Goal: Task Accomplishment & Management: Complete application form

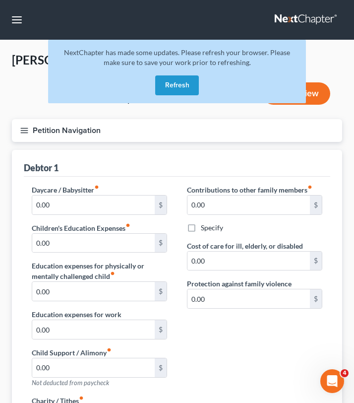
click at [180, 88] on button "Refresh" at bounding box center [177, 85] width 44 height 20
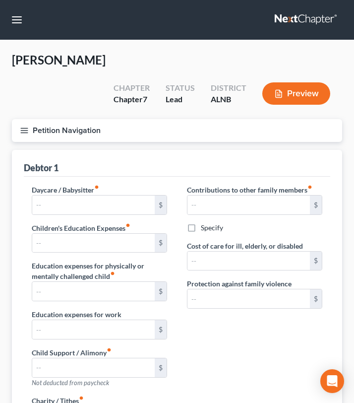
type input "0.00"
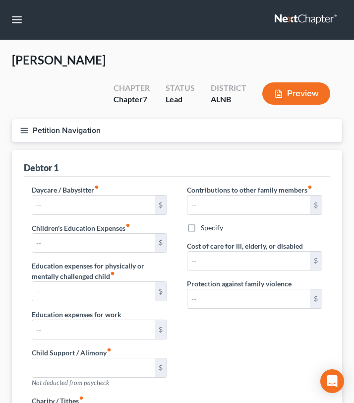
type input "0.00"
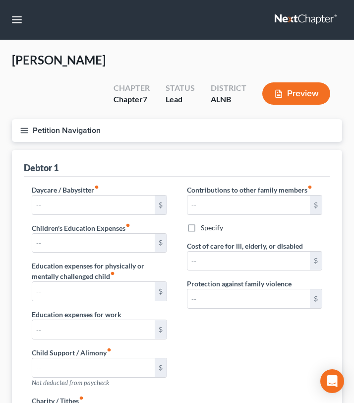
radio input "true"
click at [23, 130] on line "button" at bounding box center [24, 130] width 7 height 0
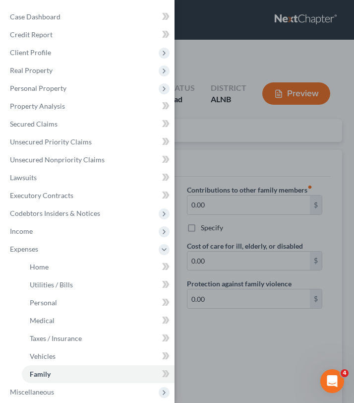
click at [195, 44] on div "Case Dashboard Payments Invoices Payments Payments Credit Report Client Profile" at bounding box center [177, 201] width 354 height 403
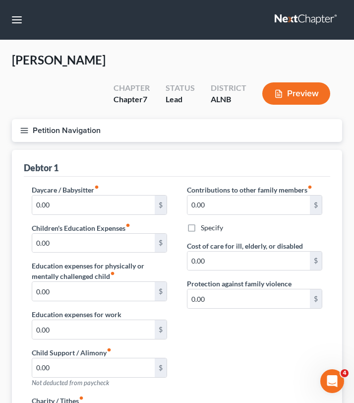
click at [19, 119] on button "Petition Navigation" at bounding box center [177, 130] width 330 height 23
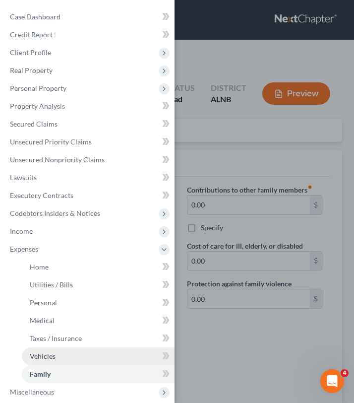
click at [53, 355] on span "Vehicles" at bounding box center [43, 356] width 26 height 8
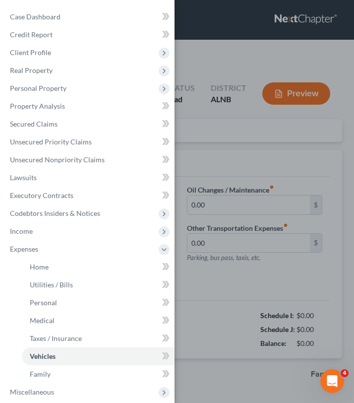
click at [187, 117] on div "Case Dashboard Payments Invoices Payments Payments Credit Report Client Profile" at bounding box center [177, 201] width 354 height 403
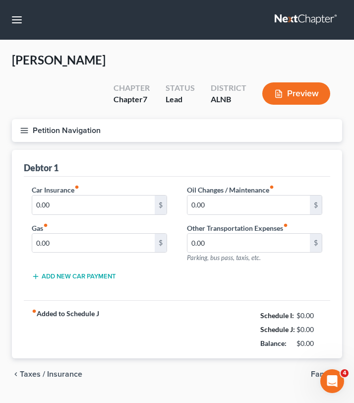
click at [22, 130] on line "button" at bounding box center [24, 130] width 7 height 0
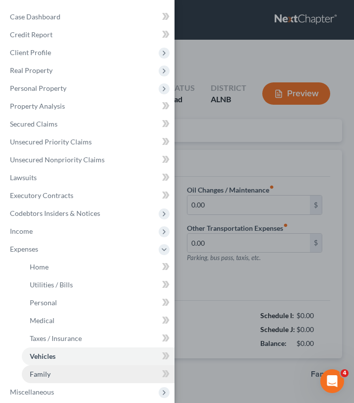
click at [60, 371] on link "Family" at bounding box center [98, 374] width 153 height 18
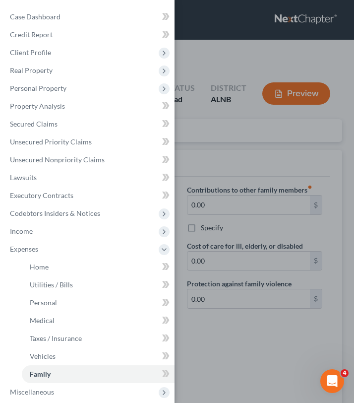
click at [211, 299] on div "Case Dashboard Payments Invoices Payments Payments Credit Report Client Profile" at bounding box center [177, 201] width 354 height 403
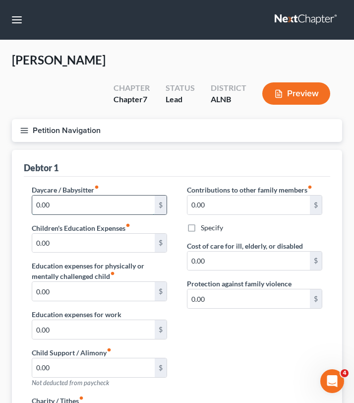
click at [74, 195] on input "0.00" at bounding box center [93, 204] width 122 height 19
type input "600"
click at [23, 119] on button "Petition Navigation" at bounding box center [177, 130] width 330 height 23
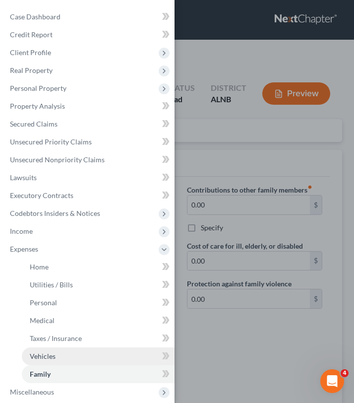
click at [48, 354] on span "Vehicles" at bounding box center [43, 356] width 26 height 8
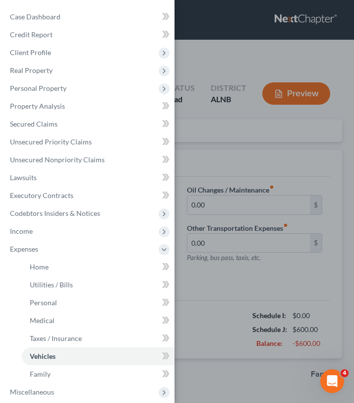
click at [224, 235] on div "Case Dashboard Payments Invoices Payments Payments Credit Report Client Profile" at bounding box center [177, 201] width 354 height 403
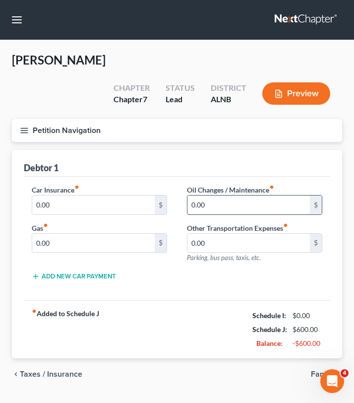
click at [219, 195] on input "0.00" at bounding box center [248, 204] width 122 height 19
type input "60"
click at [26, 119] on button "Petition Navigation" at bounding box center [177, 130] width 330 height 23
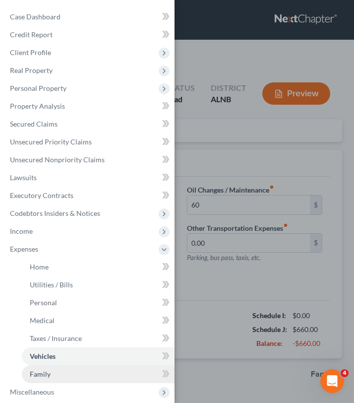
click at [43, 374] on span "Family" at bounding box center [40, 373] width 21 height 8
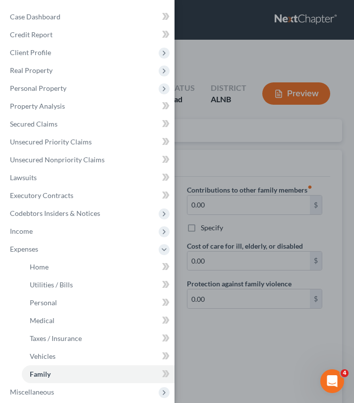
click at [195, 309] on div "Case Dashboard Payments Invoices Payments Payments Credit Report Client Profile" at bounding box center [177, 201] width 354 height 403
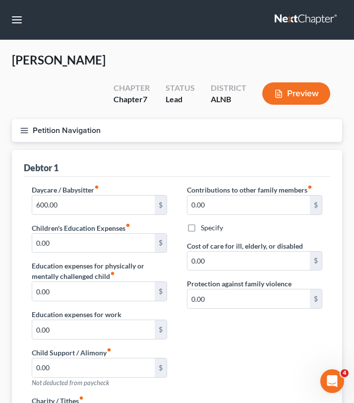
click at [25, 119] on button "Petition Navigation" at bounding box center [177, 130] width 330 height 23
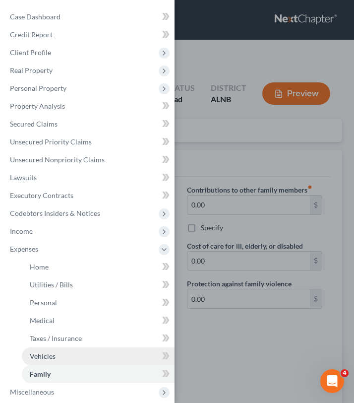
click at [37, 360] on link "Vehicles" at bounding box center [98, 356] width 153 height 18
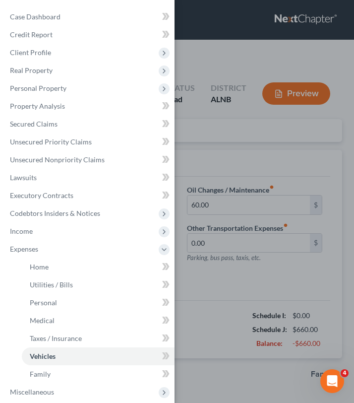
click at [236, 254] on div "Case Dashboard Payments Invoices Payments Payments Credit Report Client Profile" at bounding box center [177, 201] width 354 height 403
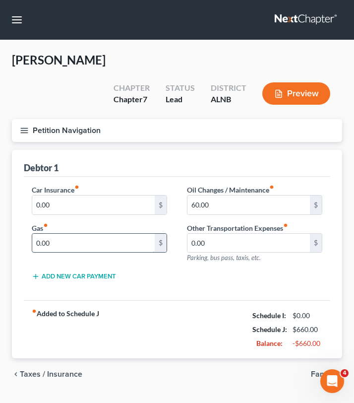
click at [115, 234] on input "0.00" at bounding box center [93, 243] width 122 height 19
type input "200"
click at [10, 301] on div "Home Utilities / Bills Personal Medical Taxes / Insurance Vehicles Family Debto…" at bounding box center [177, 270] width 340 height 240
click at [22, 132] on line "button" at bounding box center [24, 132] width 7 height 0
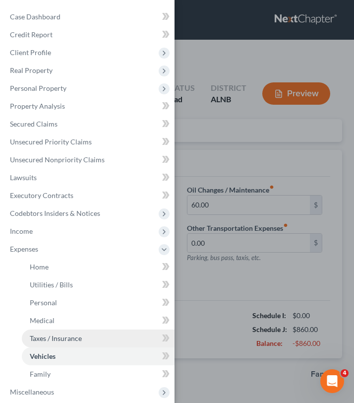
click at [35, 339] on span "Taxes / Insurance" at bounding box center [56, 338] width 52 height 8
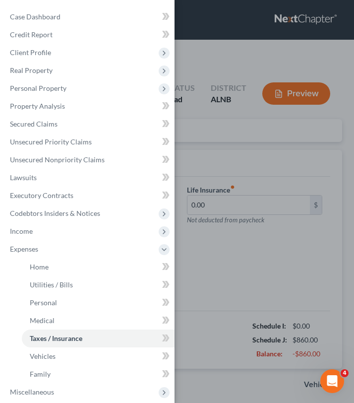
click at [209, 273] on div "Case Dashboard Payments Invoices Payments Payments Credit Report Client Profile" at bounding box center [177, 201] width 354 height 403
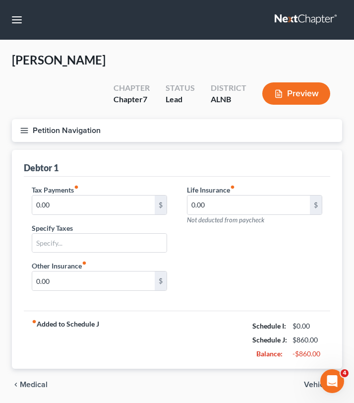
click at [20, 126] on icon "button" at bounding box center [24, 130] width 9 height 9
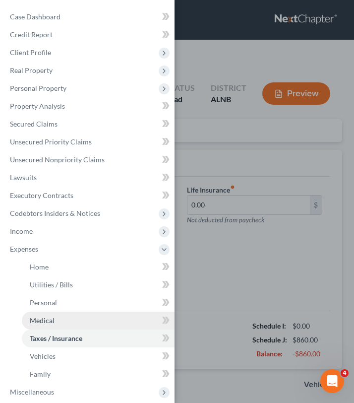
click at [42, 324] on span "Medical" at bounding box center [42, 320] width 25 height 8
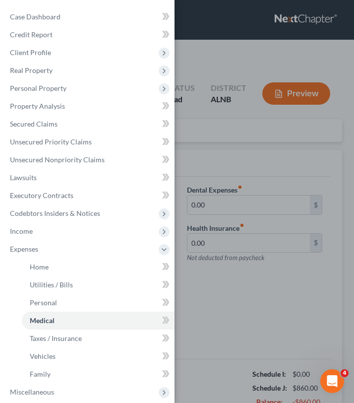
click at [228, 265] on div "Case Dashboard Payments Invoices Payments Payments Credit Report Client Profile" at bounding box center [177, 201] width 354 height 403
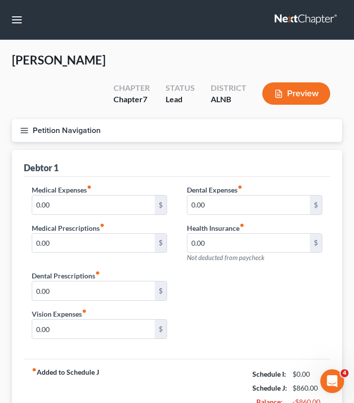
click at [25, 126] on icon "button" at bounding box center [24, 130] width 9 height 9
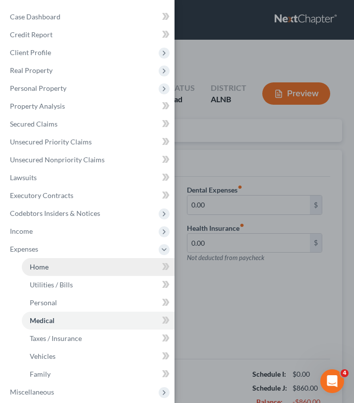
click at [50, 266] on link "Home" at bounding box center [98, 267] width 153 height 18
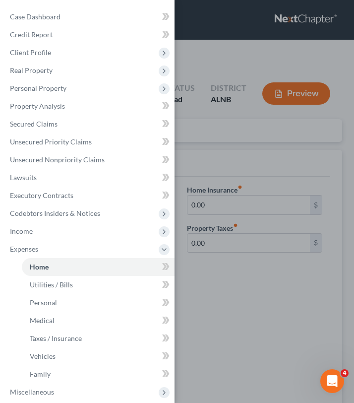
click at [269, 222] on div "Case Dashboard Payments Invoices Payments Payments Credit Report Client Profile" at bounding box center [177, 201] width 354 height 403
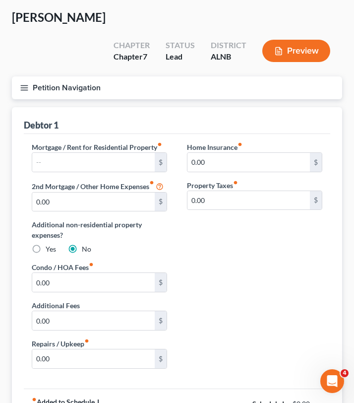
scroll to position [42, 0]
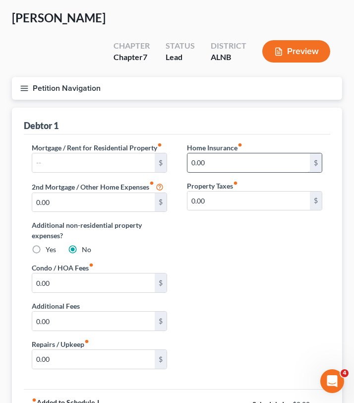
click at [209, 153] on input "0.00" at bounding box center [248, 162] width 122 height 19
type input "14.95"
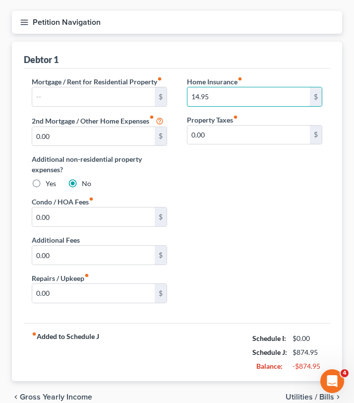
scroll to position [131, 0]
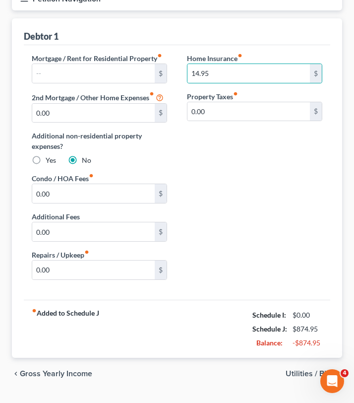
click at [300, 369] on span "Utilities / Bills" at bounding box center [310, 373] width 49 height 8
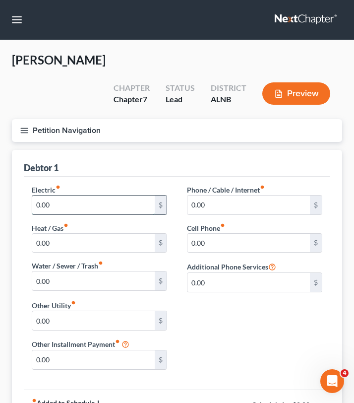
click at [121, 195] on input "0.00" at bounding box center [93, 204] width 122 height 19
type input "200"
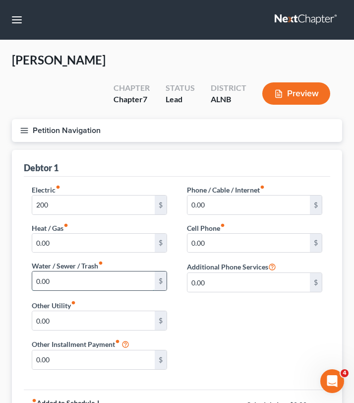
click at [105, 271] on input "0.00" at bounding box center [93, 280] width 122 height 19
type input "80"
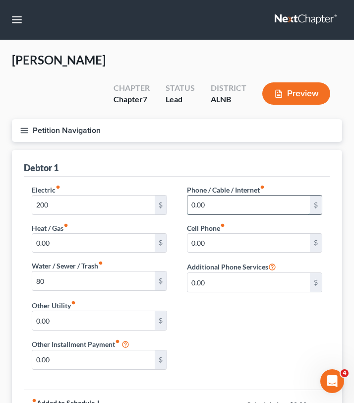
click at [208, 195] on input "0.00" at bounding box center [248, 204] width 122 height 19
type input "45"
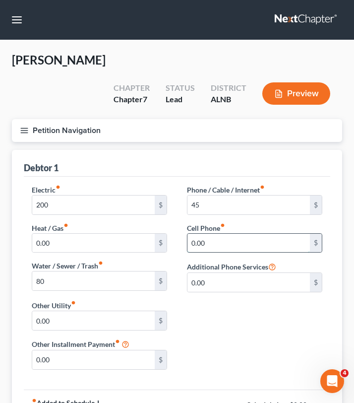
click at [201, 234] on input "0.00" at bounding box center [248, 243] width 122 height 19
type input "0"
type input "85"
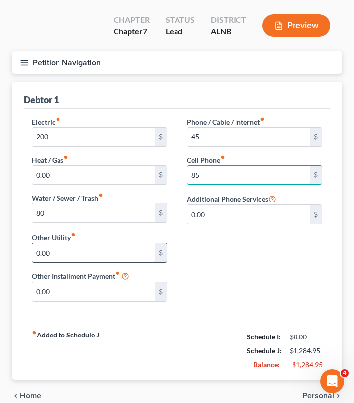
scroll to position [89, 0]
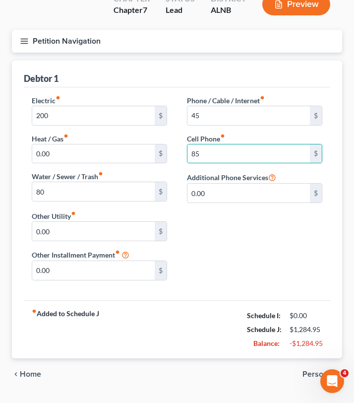
click at [318, 370] on span "Personal" at bounding box center [318, 374] width 32 height 8
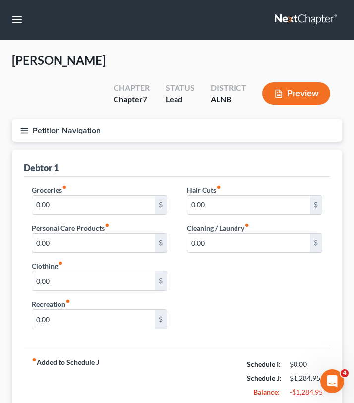
click at [105, 191] on div "Groceries fiber_manual_record 0.00 $ Personal Care Products fiber_manual_record…" at bounding box center [99, 222] width 155 height 76
click at [105, 195] on input "0.00" at bounding box center [93, 204] width 122 height 19
type input "6"
type input "700"
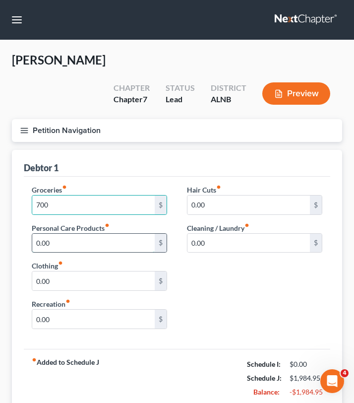
click at [94, 234] on input "0.00" at bounding box center [93, 243] width 122 height 19
type input "60"
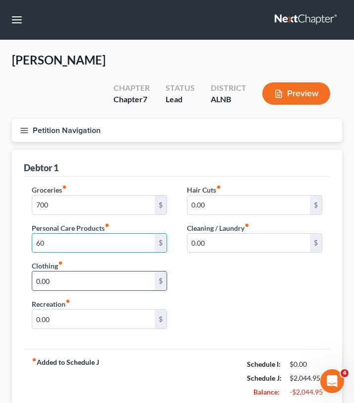
click at [73, 271] on input "0.00" at bounding box center [93, 280] width 122 height 19
type input "100"
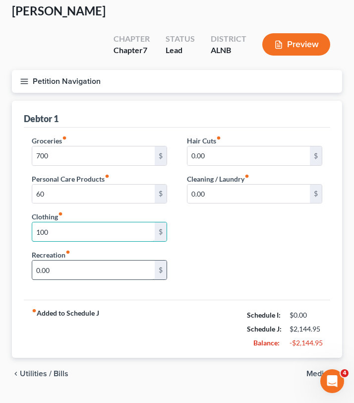
scroll to position [49, 0]
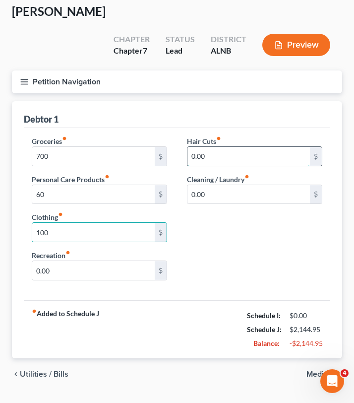
click at [240, 147] on input "0.00" at bounding box center [248, 156] width 122 height 19
type input "90"
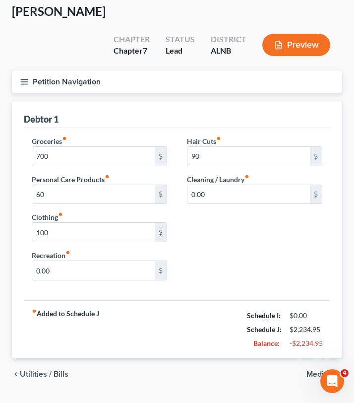
click at [316, 370] on span "Medical" at bounding box center [320, 374] width 28 height 8
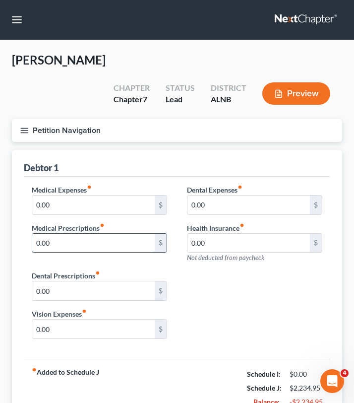
click at [99, 234] on input "0.00" at bounding box center [93, 243] width 122 height 19
type input "20"
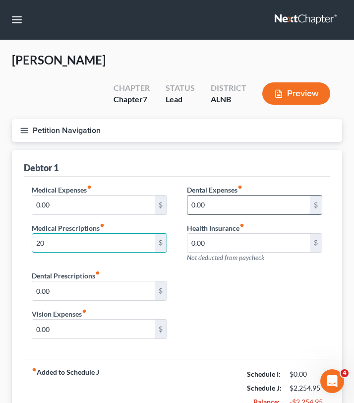
click at [220, 195] on input "0.00" at bounding box center [248, 204] width 122 height 19
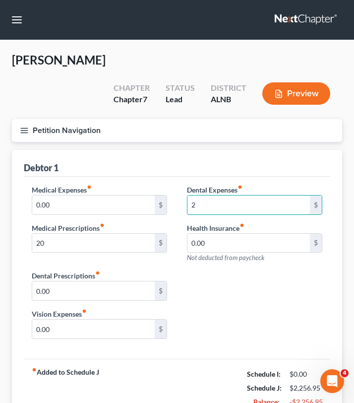
type input "215"
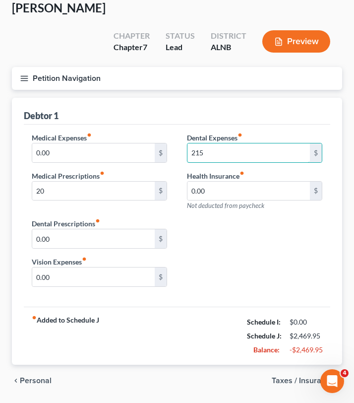
scroll to position [59, 0]
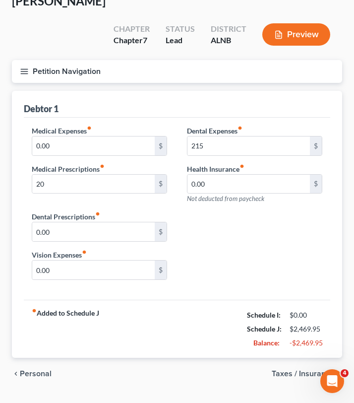
click at [315, 369] on span "Taxes / Insurance" at bounding box center [303, 373] width 62 height 8
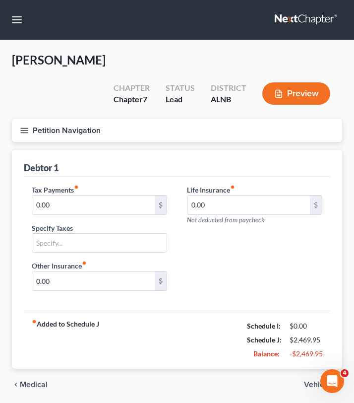
scroll to position [11, 0]
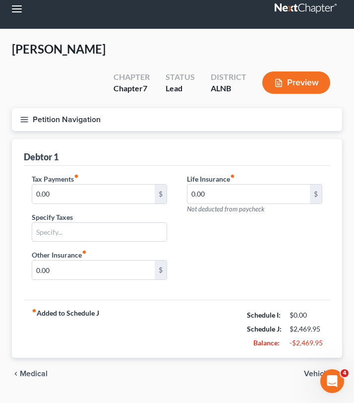
click at [320, 369] on span "Vehicles" at bounding box center [319, 373] width 30 height 8
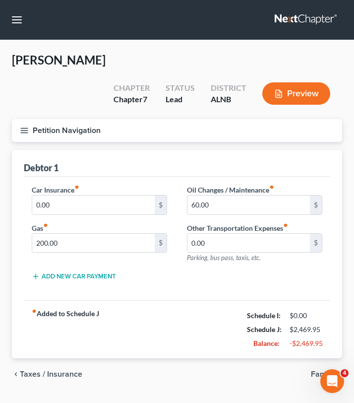
click at [324, 370] on span "Family" at bounding box center [322, 374] width 23 height 8
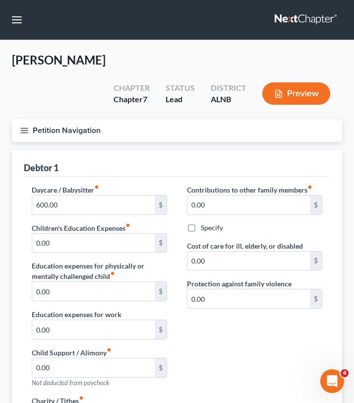
click at [27, 126] on icon "button" at bounding box center [24, 130] width 9 height 9
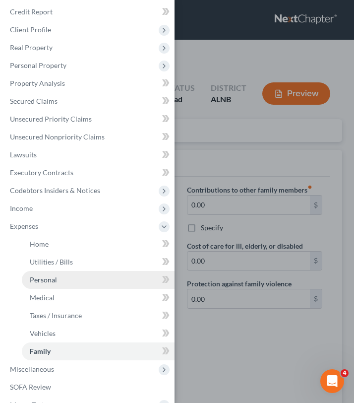
scroll to position [14, 0]
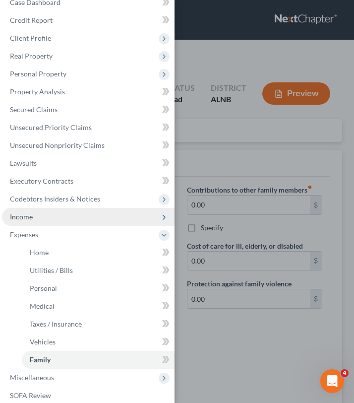
click at [43, 214] on span "Income" at bounding box center [88, 217] width 173 height 18
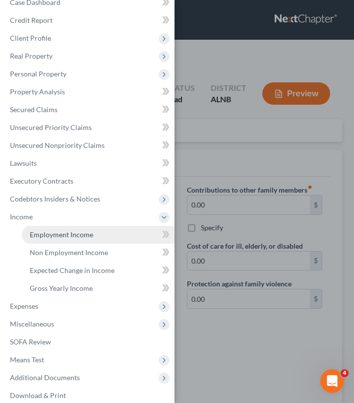
click at [63, 236] on span "Employment Income" at bounding box center [61, 234] width 63 height 8
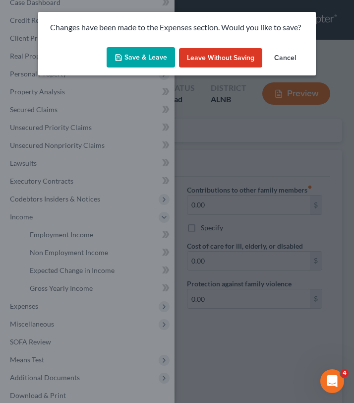
click at [161, 58] on button "Save & Leave" at bounding box center [141, 57] width 68 height 21
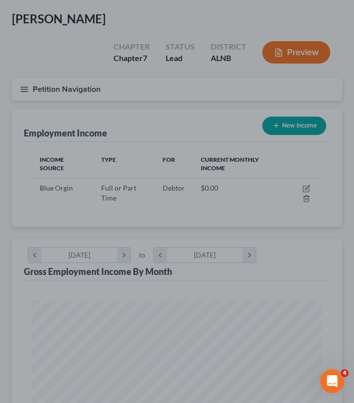
scroll to position [42, 0]
click at [19, 163] on div at bounding box center [177, 201] width 354 height 403
click at [22, 63] on div at bounding box center [177, 201] width 354 height 403
click at [24, 66] on div at bounding box center [177, 201] width 354 height 403
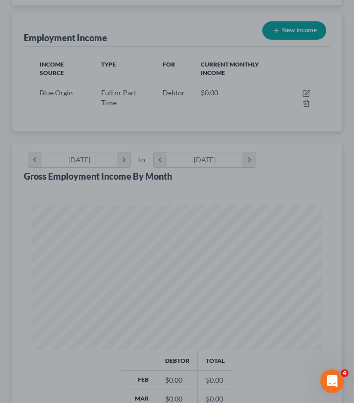
scroll to position [0, 0]
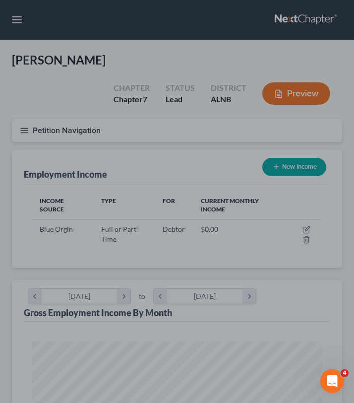
click at [19, 19] on div at bounding box center [177, 201] width 354 height 403
click at [22, 25] on div at bounding box center [177, 201] width 354 height 403
click at [21, 18] on div at bounding box center [177, 201] width 354 height 403
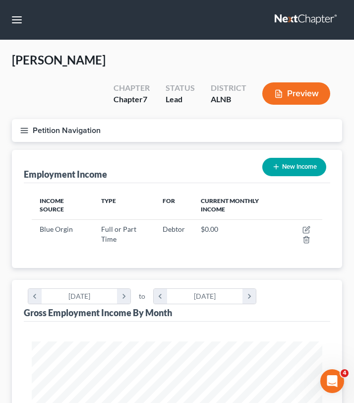
scroll to position [145, 310]
click at [25, 126] on icon "button" at bounding box center [24, 130] width 9 height 9
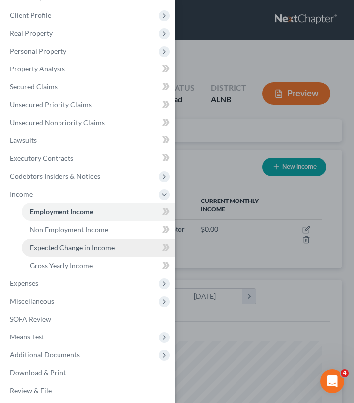
scroll to position [38, 0]
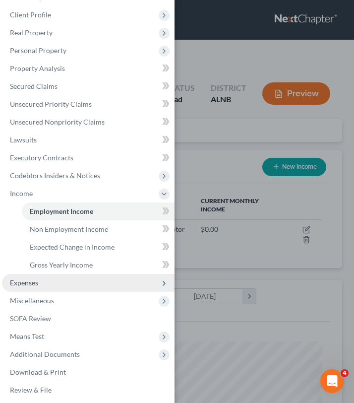
click at [58, 284] on span "Expenses" at bounding box center [88, 283] width 173 height 18
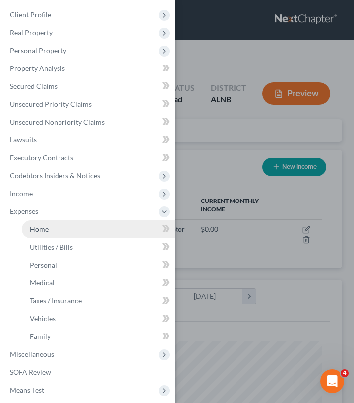
click at [74, 232] on link "Home" at bounding box center [98, 229] width 153 height 18
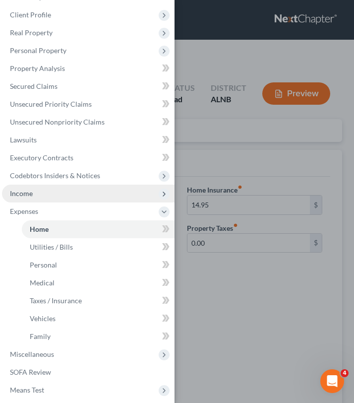
click at [105, 198] on span "Income" at bounding box center [88, 193] width 173 height 18
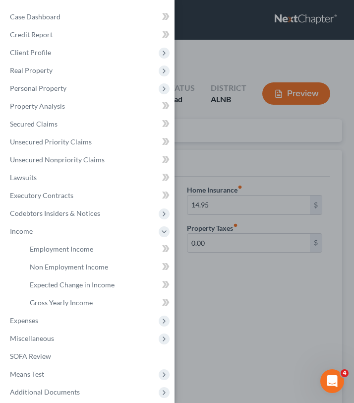
click at [218, 60] on div "Case Dashboard Payments Invoices Payments Payments Credit Report Client Profile" at bounding box center [177, 201] width 354 height 403
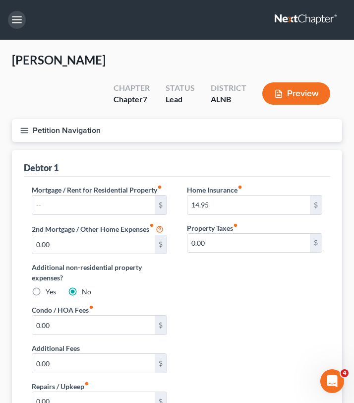
click at [16, 18] on button "button" at bounding box center [17, 20] width 18 height 18
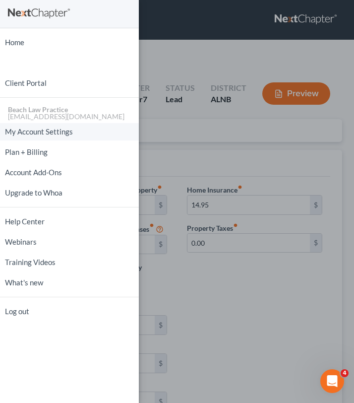
scroll to position [2, 0]
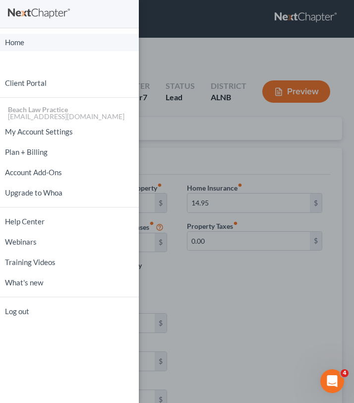
click at [38, 46] on link "Home" at bounding box center [69, 42] width 139 height 17
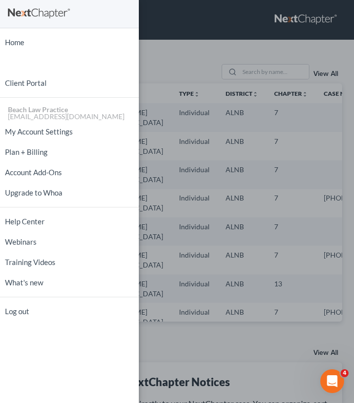
click at [173, 50] on div "Home New Case Client Portal Beach Law Practice [EMAIL_ADDRESS][DOMAIN_NAME] My …" at bounding box center [177, 201] width 354 height 403
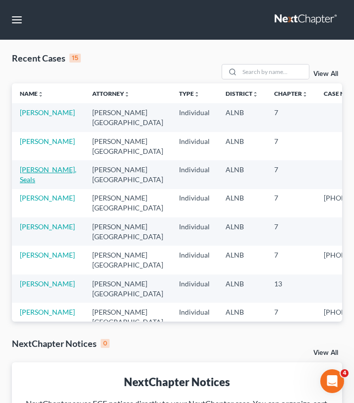
click at [48, 172] on link "[PERSON_NAME], Seals" at bounding box center [48, 174] width 57 height 18
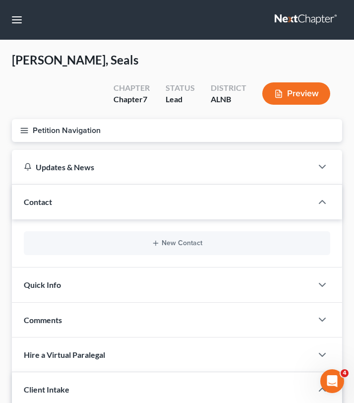
click at [26, 119] on button "Petition Navigation" at bounding box center [177, 130] width 330 height 23
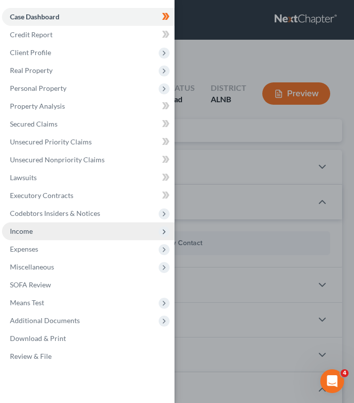
click at [63, 229] on span "Income" at bounding box center [88, 231] width 173 height 18
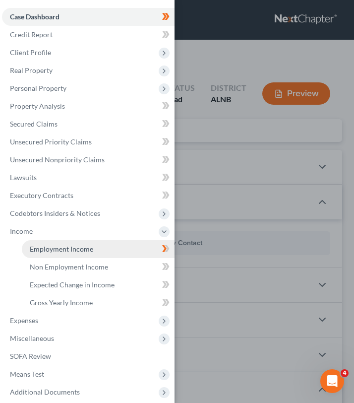
click at [62, 248] on span "Employment Income" at bounding box center [61, 248] width 63 height 8
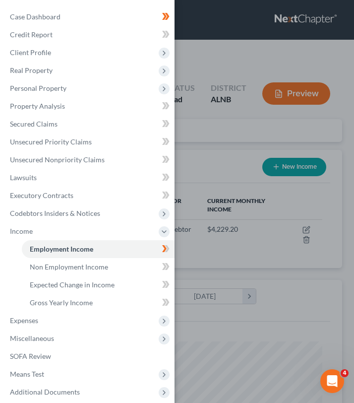
scroll to position [145, 310]
click at [200, 242] on div "Case Dashboard Payments Invoices Payments Payments Credit Report Client Profile" at bounding box center [177, 201] width 354 height 403
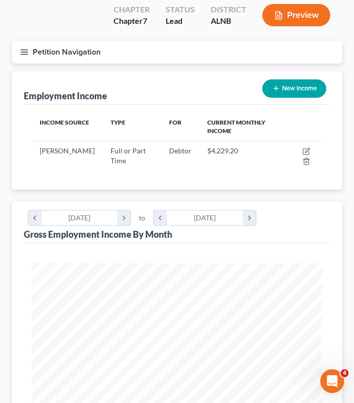
scroll to position [0, 0]
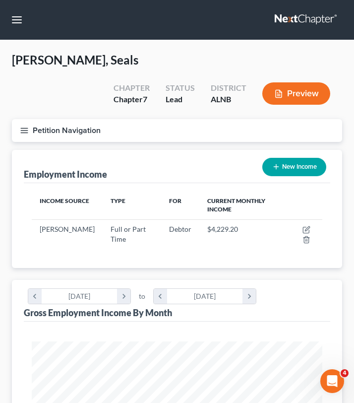
click at [24, 119] on button "Petition Navigation" at bounding box center [177, 130] width 330 height 23
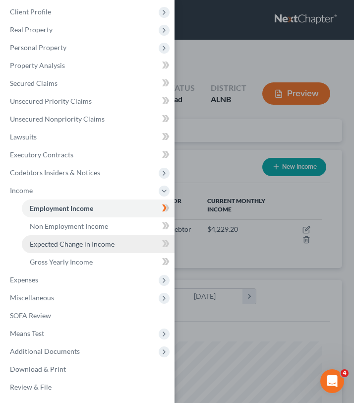
scroll to position [42, 0]
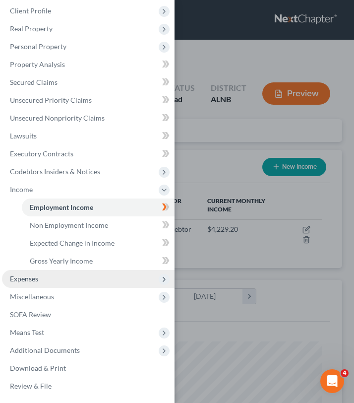
click at [49, 280] on span "Expenses" at bounding box center [88, 279] width 173 height 18
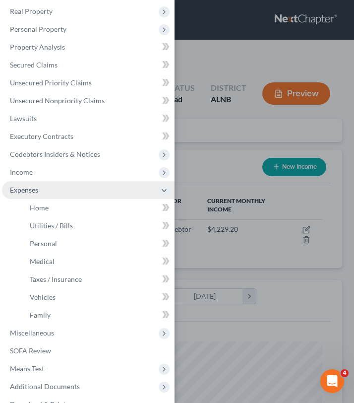
scroll to position [95, 0]
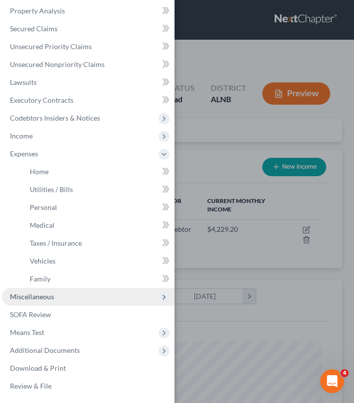
click at [48, 297] on span "Miscellaneous" at bounding box center [32, 296] width 44 height 8
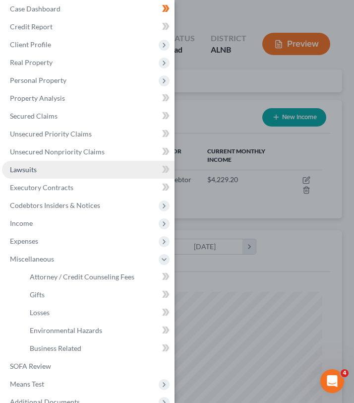
scroll to position [0, 0]
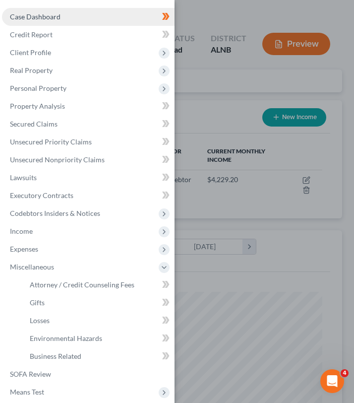
click at [61, 18] on link "Case Dashboard" at bounding box center [88, 17] width 173 height 18
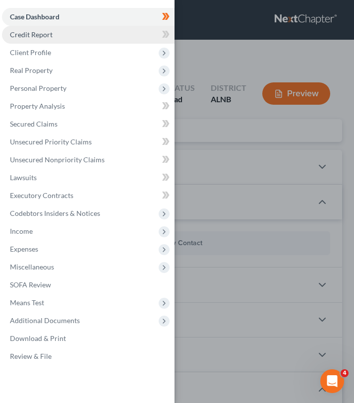
click at [135, 37] on link "Credit Report" at bounding box center [88, 35] width 173 height 18
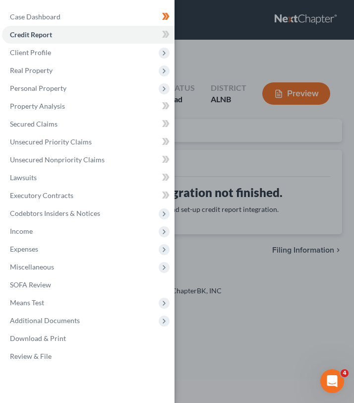
click at [213, 101] on div "Case Dashboard Payments Invoices Payments Payments Credit Report Client Profile" at bounding box center [177, 201] width 354 height 403
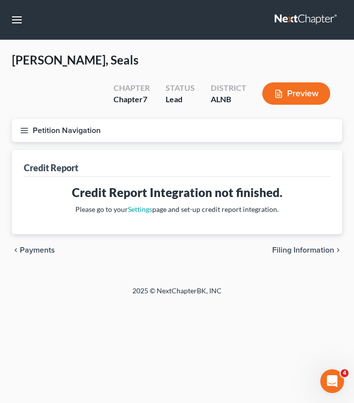
click at [23, 126] on icon "button" at bounding box center [24, 130] width 9 height 9
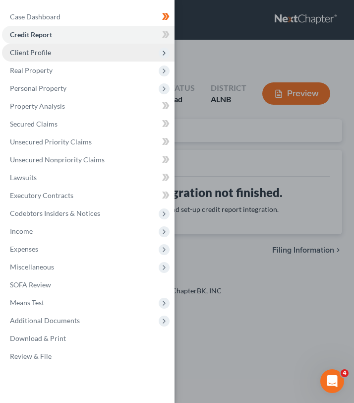
click at [49, 57] on span "Client Profile" at bounding box center [88, 53] width 173 height 18
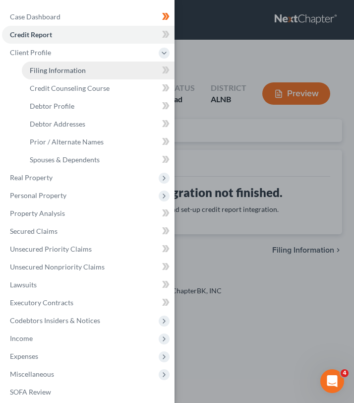
click at [54, 73] on span "Filing Information" at bounding box center [58, 70] width 56 height 8
select select "1"
select select "0"
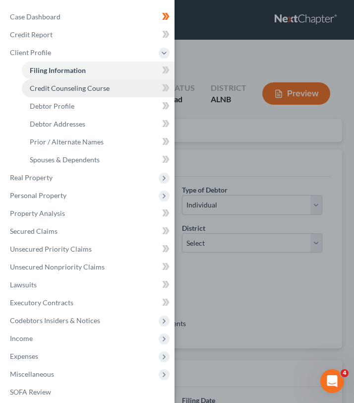
click at [58, 88] on span "Credit Counseling Course" at bounding box center [70, 88] width 80 height 8
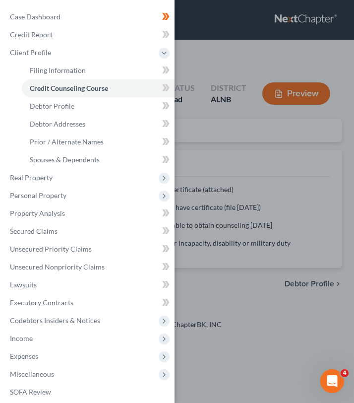
click at [199, 124] on div "Case Dashboard Payments Invoices Payments Payments Credit Report Client Profile" at bounding box center [177, 201] width 354 height 403
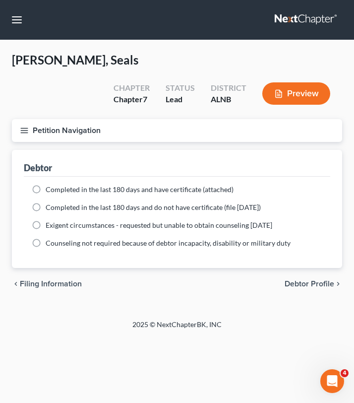
click at [18, 119] on button "Petition Navigation" at bounding box center [177, 130] width 330 height 23
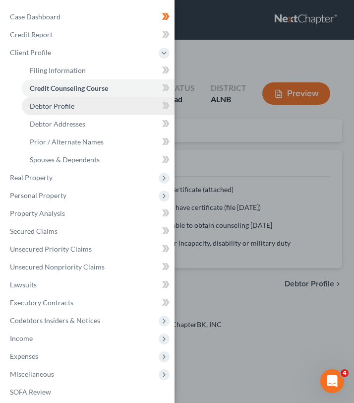
click at [81, 103] on link "Debtor Profile" at bounding box center [98, 106] width 153 height 18
select select "0"
select select "1"
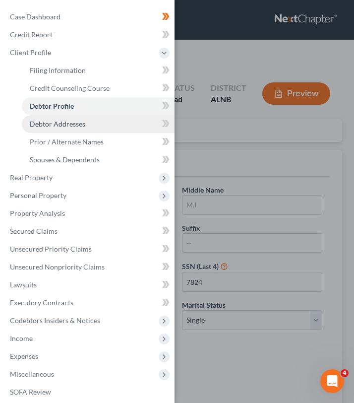
click at [127, 121] on link "Debtor Addresses" at bounding box center [98, 124] width 153 height 18
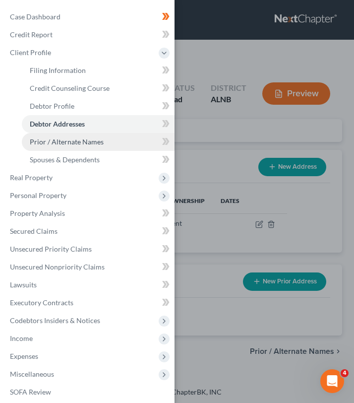
click at [125, 145] on link "Prior / Alternate Names" at bounding box center [98, 142] width 153 height 18
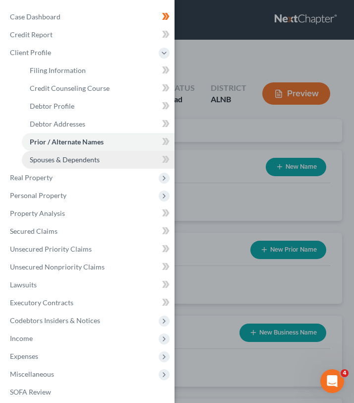
click at [117, 161] on link "Spouses & Dependents" at bounding box center [98, 160] width 153 height 18
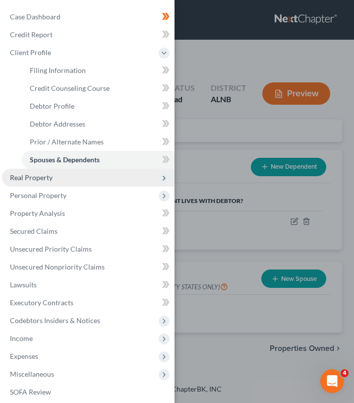
click at [61, 184] on span "Real Property" at bounding box center [88, 178] width 173 height 18
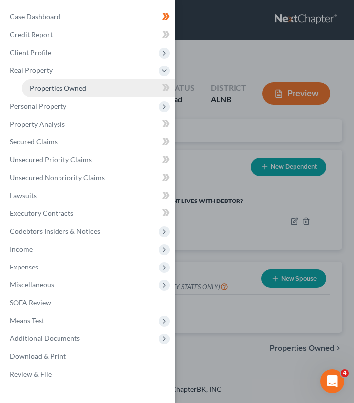
click at [67, 94] on link "Properties Owned" at bounding box center [98, 88] width 153 height 18
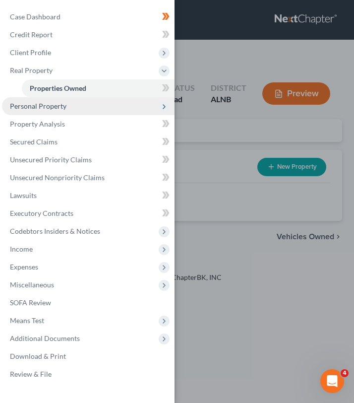
click at [63, 114] on span "Personal Property" at bounding box center [88, 106] width 173 height 18
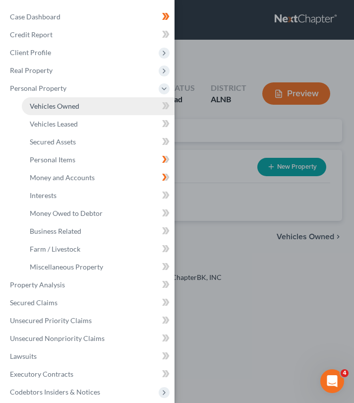
click at [63, 104] on span "Vehicles Owned" at bounding box center [55, 106] width 50 height 8
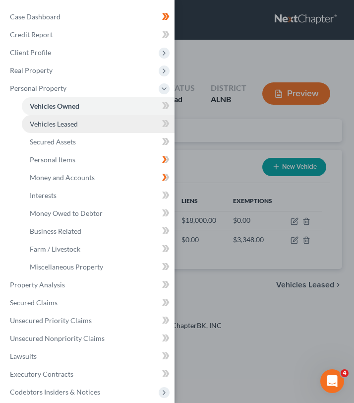
click at [66, 121] on span "Vehicles Leased" at bounding box center [54, 123] width 48 height 8
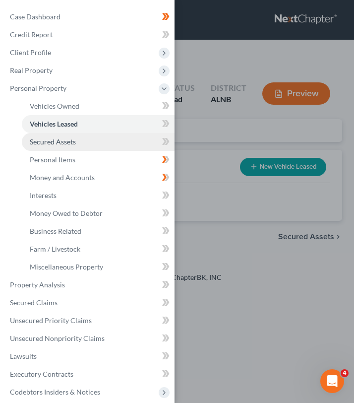
click at [73, 146] on span "Secured Assets" at bounding box center [53, 141] width 46 height 8
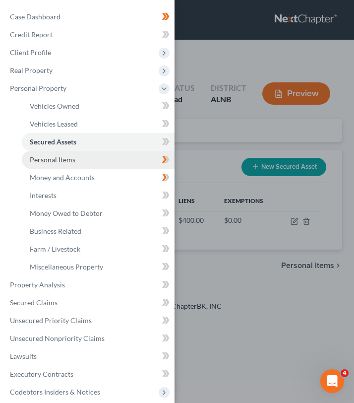
click at [75, 166] on link "Personal Items" at bounding box center [98, 160] width 153 height 18
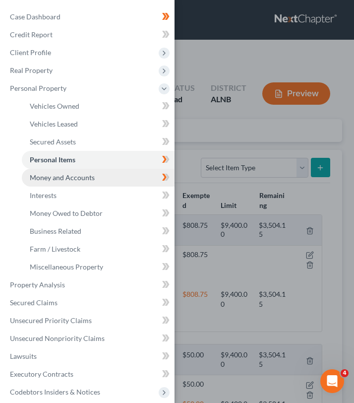
click at [75, 182] on link "Money and Accounts" at bounding box center [98, 178] width 153 height 18
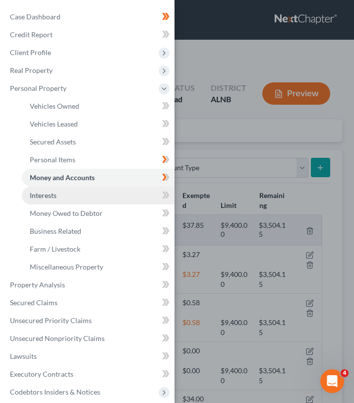
click at [74, 197] on link "Interests" at bounding box center [98, 195] width 153 height 18
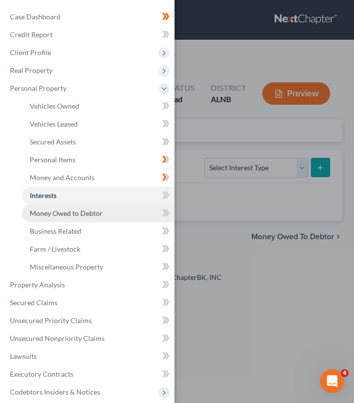
click at [78, 215] on span "Money Owed to Debtor" at bounding box center [66, 213] width 73 height 8
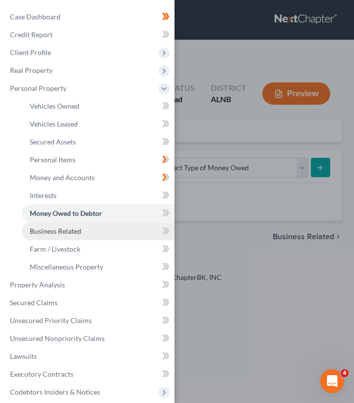
click at [76, 236] on link "Business Related" at bounding box center [98, 231] width 153 height 18
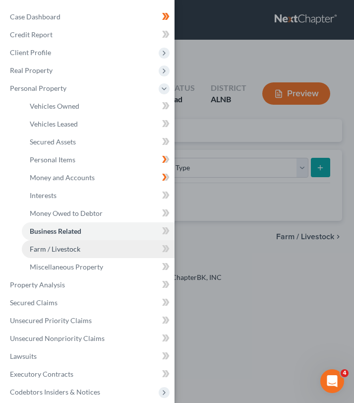
click at [78, 250] on span "Farm / Livestock" at bounding box center [55, 248] width 51 height 8
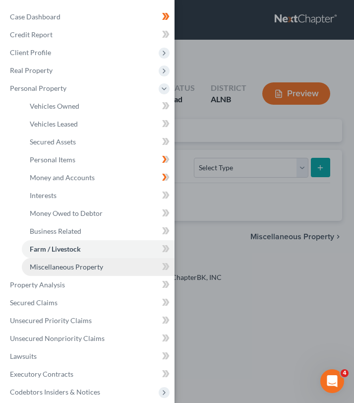
click at [80, 262] on span "Miscellaneous Property" at bounding box center [66, 266] width 73 height 8
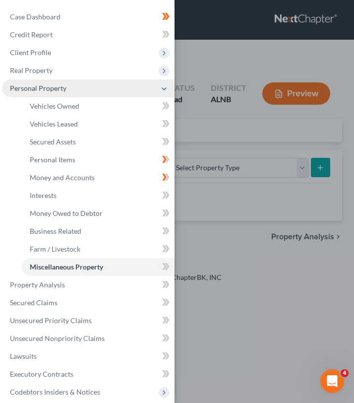
click at [143, 88] on span "Personal Property" at bounding box center [88, 88] width 173 height 18
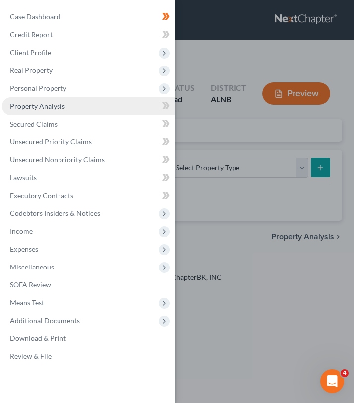
click at [58, 111] on link "Property Analysis" at bounding box center [88, 106] width 173 height 18
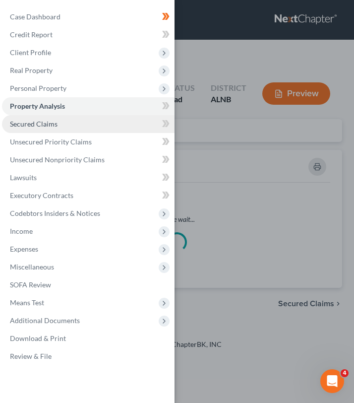
click at [64, 123] on link "Secured Claims" at bounding box center [88, 124] width 173 height 18
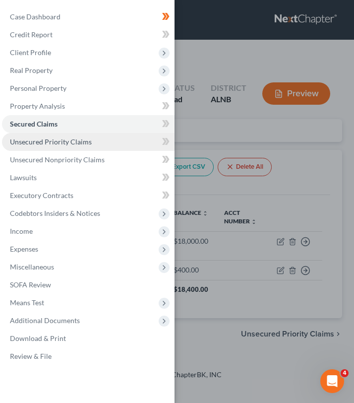
click at [65, 143] on span "Unsecured Priority Claims" at bounding box center [51, 141] width 82 height 8
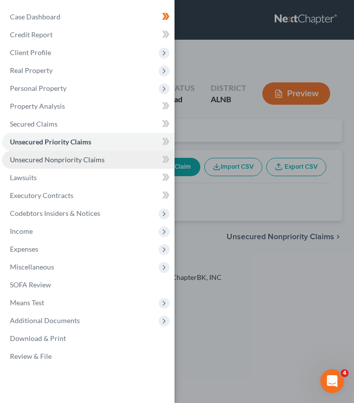
click at [64, 165] on link "Unsecured Nonpriority Claims" at bounding box center [88, 160] width 173 height 18
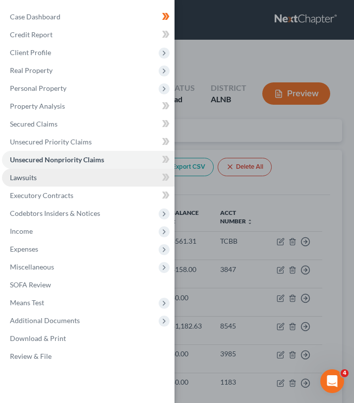
click at [63, 176] on link "Lawsuits" at bounding box center [88, 178] width 173 height 18
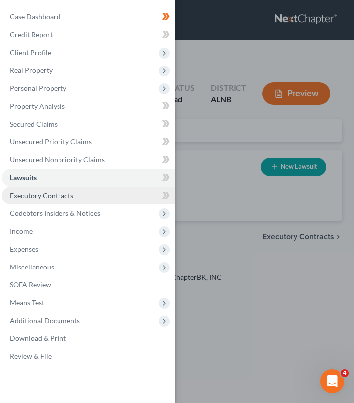
click at [64, 196] on span "Executory Contracts" at bounding box center [41, 195] width 63 height 8
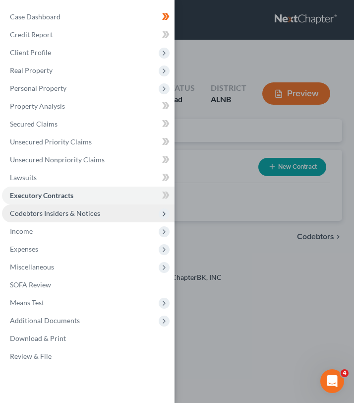
click at [66, 209] on span "Codebtors Insiders & Notices" at bounding box center [55, 213] width 90 height 8
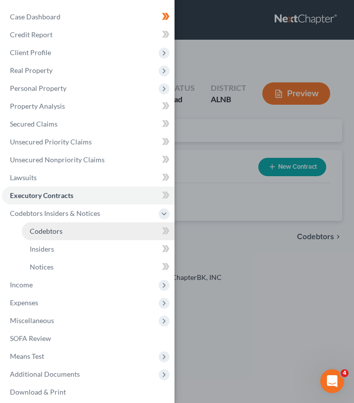
click at [67, 232] on link "Codebtors" at bounding box center [98, 231] width 153 height 18
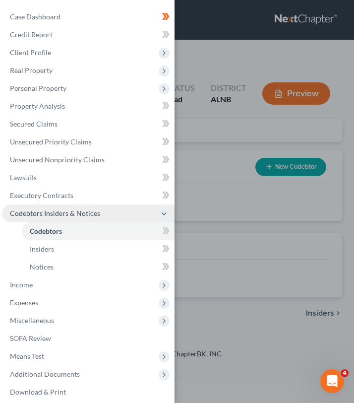
click at [74, 216] on span "Codebtors Insiders & Notices" at bounding box center [55, 213] width 90 height 8
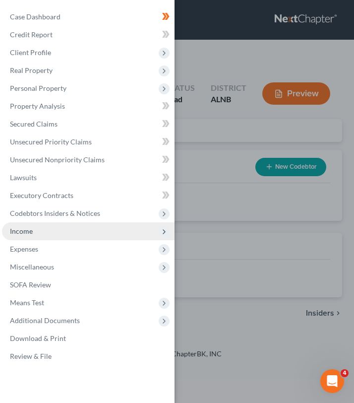
click at [65, 233] on span "Income" at bounding box center [88, 231] width 173 height 18
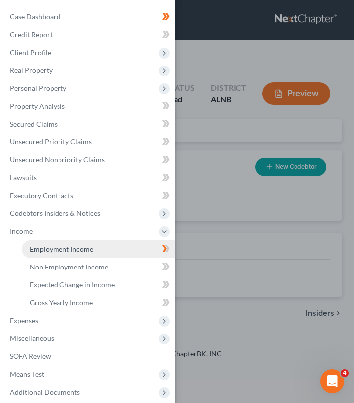
click at [68, 254] on link "Employment Income" at bounding box center [98, 249] width 153 height 18
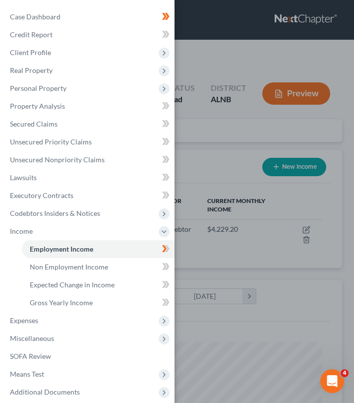
scroll to position [145, 310]
click at [196, 151] on div "Case Dashboard Payments Invoices Payments Payments Credit Report Client Profile" at bounding box center [177, 201] width 354 height 403
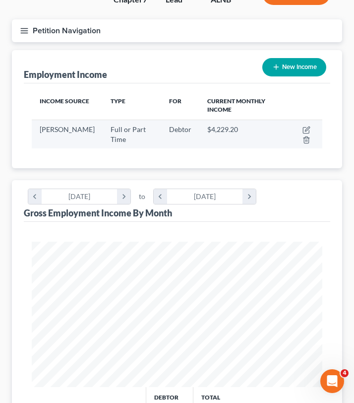
scroll to position [91, 0]
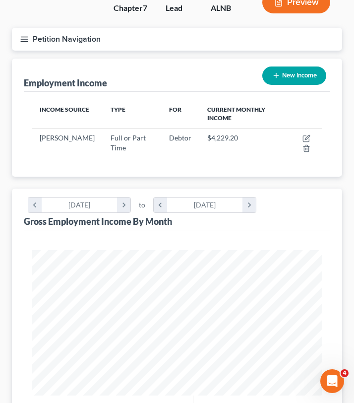
click at [25, 28] on button "Petition Navigation" at bounding box center [177, 39] width 330 height 23
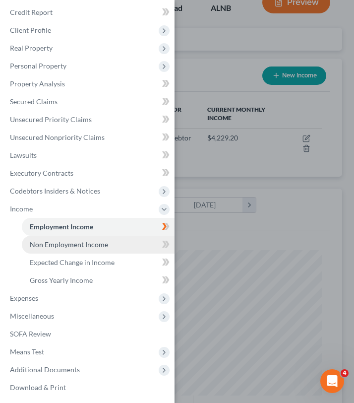
scroll to position [42, 0]
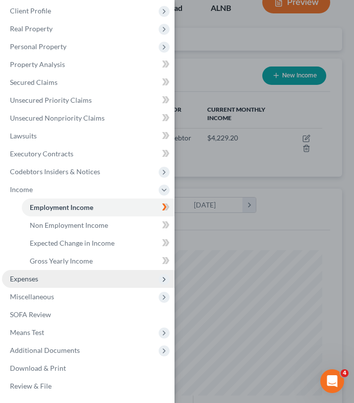
click at [54, 276] on span "Expenses" at bounding box center [88, 279] width 173 height 18
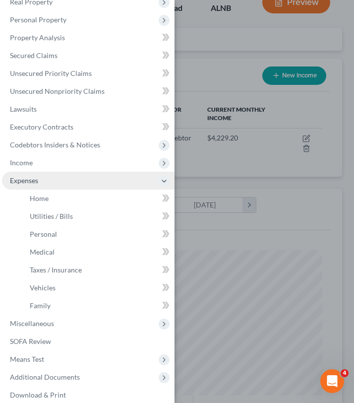
scroll to position [95, 0]
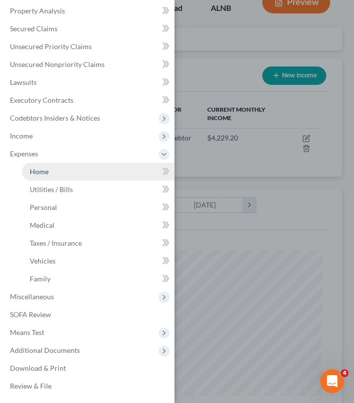
click at [60, 173] on link "Home" at bounding box center [98, 172] width 153 height 18
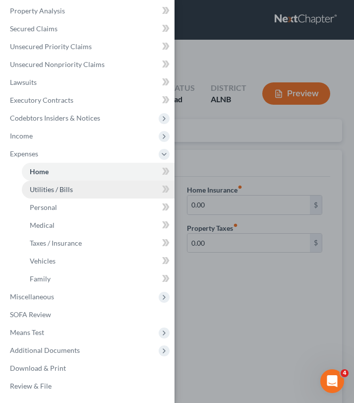
click at [62, 191] on span "Utilities / Bills" at bounding box center [51, 189] width 43 height 8
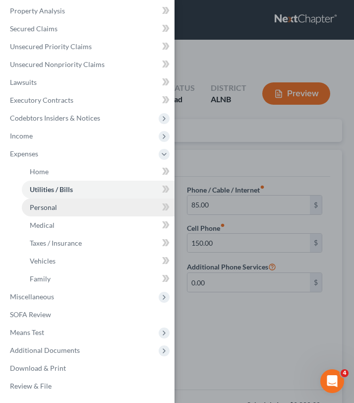
click at [63, 211] on link "Personal" at bounding box center [98, 207] width 153 height 18
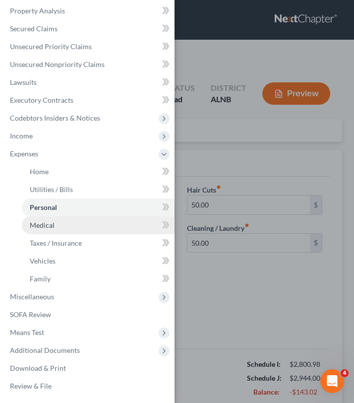
click at [65, 233] on link "Medical" at bounding box center [98, 225] width 153 height 18
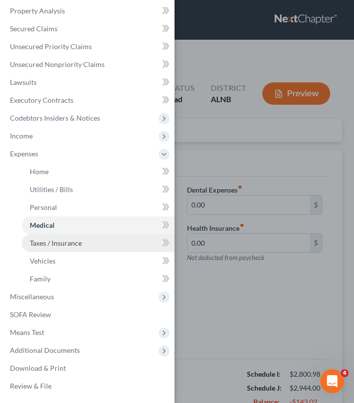
click at [69, 247] on span "Taxes / Insurance" at bounding box center [56, 242] width 52 height 8
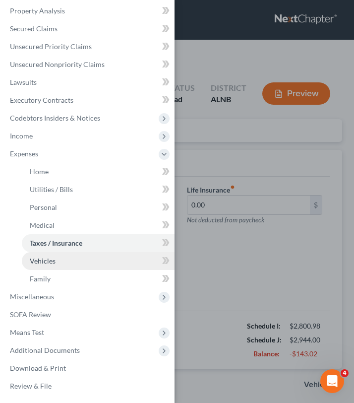
click at [68, 260] on link "Vehicles" at bounding box center [98, 261] width 153 height 18
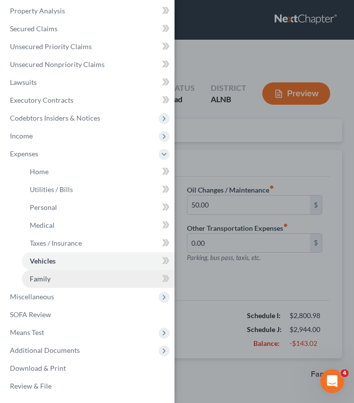
click at [68, 284] on link "Family" at bounding box center [98, 279] width 153 height 18
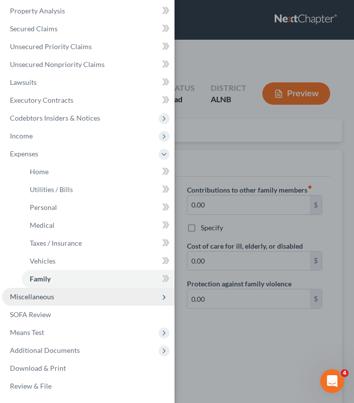
click at [68, 304] on span "Miscellaneous" at bounding box center [88, 297] width 173 height 18
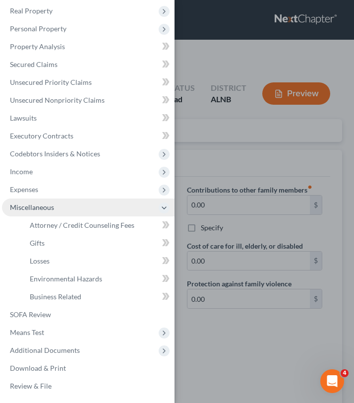
scroll to position [59, 0]
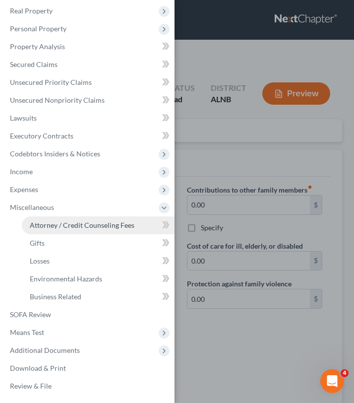
click at [76, 229] on span "Attorney / Credit Counseling Fees" at bounding box center [82, 225] width 105 height 8
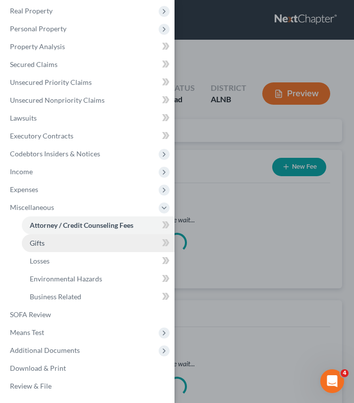
select select "0"
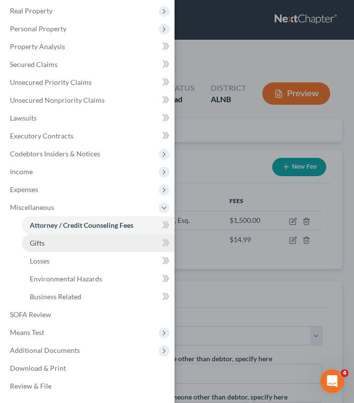
click at [77, 240] on link "Gifts" at bounding box center [98, 243] width 153 height 18
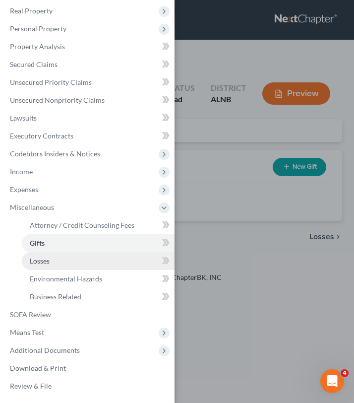
click at [78, 256] on link "Losses" at bounding box center [98, 261] width 153 height 18
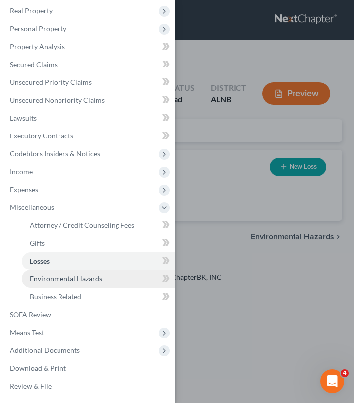
click at [79, 284] on link "Environmental Hazards" at bounding box center [98, 279] width 153 height 18
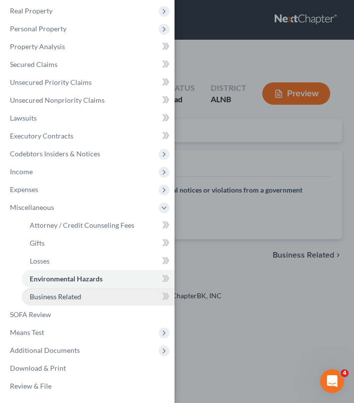
click at [80, 294] on span "Business Related" at bounding box center [56, 296] width 52 height 8
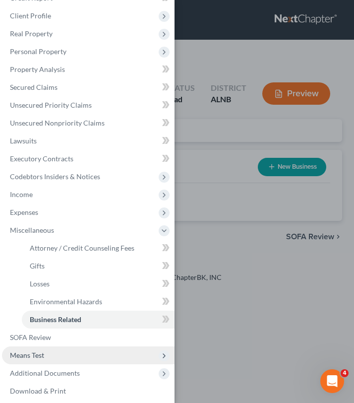
scroll to position [59, 0]
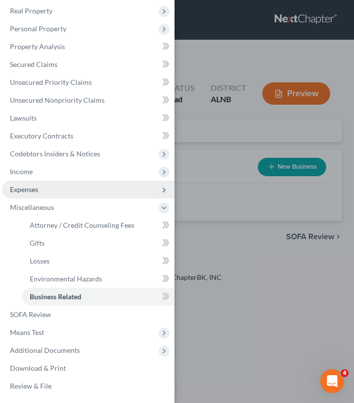
click at [89, 192] on span "Expenses" at bounding box center [88, 189] width 173 height 18
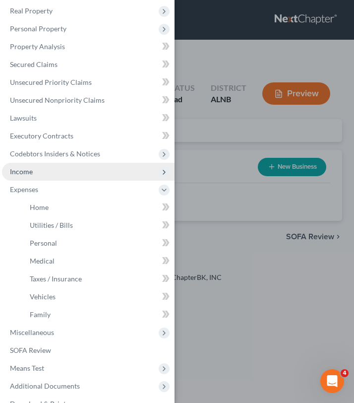
click at [85, 178] on span "Income" at bounding box center [88, 172] width 173 height 18
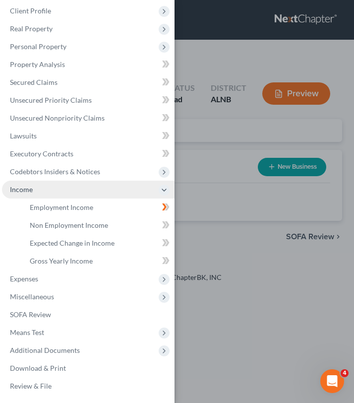
scroll to position [42, 0]
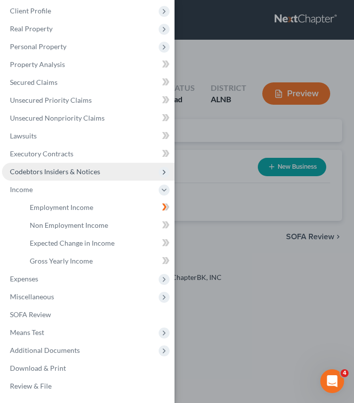
click at [94, 177] on span "Codebtors Insiders & Notices" at bounding box center [88, 172] width 173 height 18
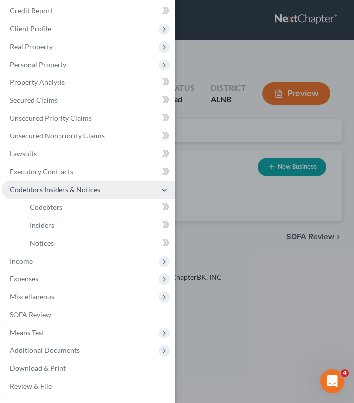
scroll to position [24, 0]
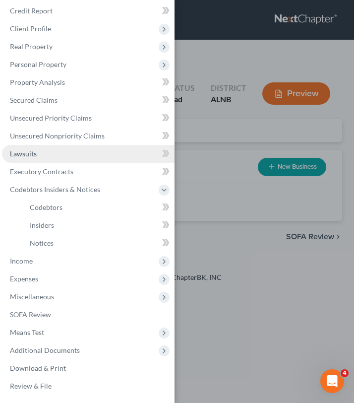
click at [98, 155] on link "Lawsuits" at bounding box center [88, 154] width 173 height 18
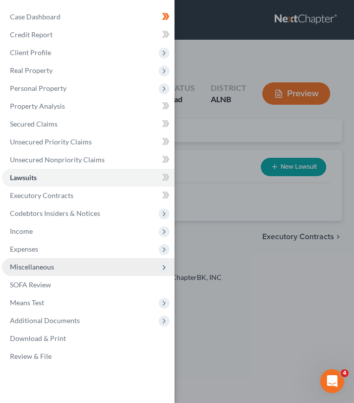
click at [74, 272] on span "Miscellaneous" at bounding box center [88, 267] width 173 height 18
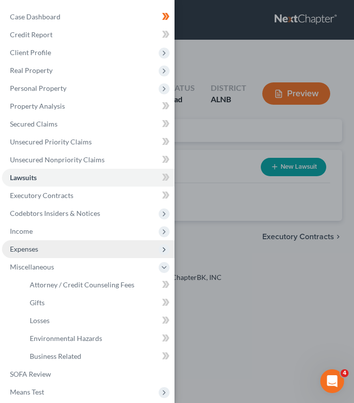
click at [76, 249] on span "Expenses" at bounding box center [88, 249] width 173 height 18
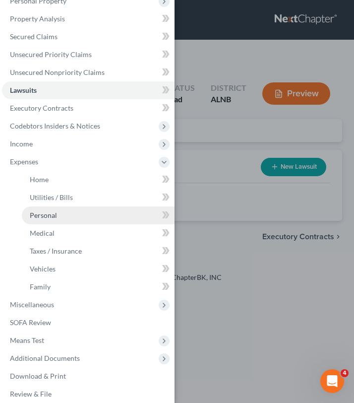
scroll to position [95, 0]
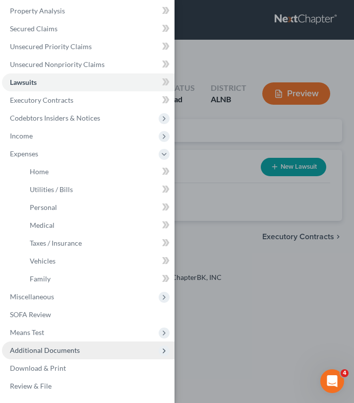
click at [64, 352] on span "Additional Documents" at bounding box center [45, 350] width 70 height 8
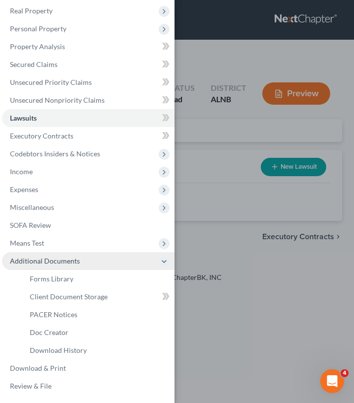
scroll to position [59, 0]
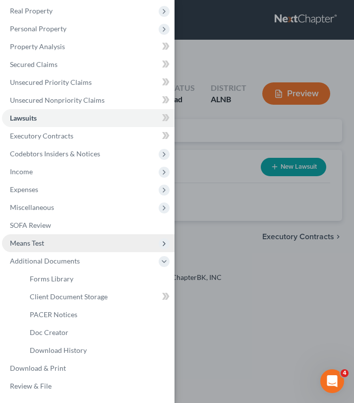
click at [69, 243] on span "Means Test" at bounding box center [88, 243] width 173 height 18
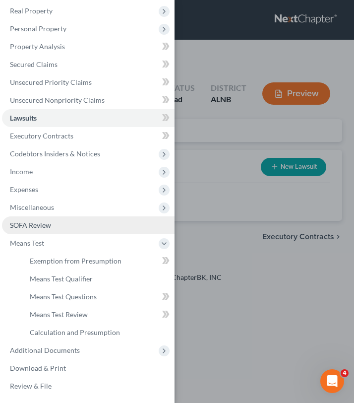
click at [65, 221] on link "SOFA Review" at bounding box center [88, 225] width 173 height 18
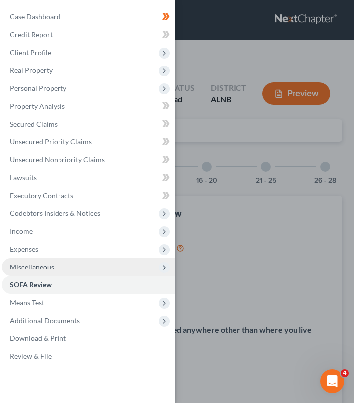
click at [57, 275] on span "Miscellaneous" at bounding box center [88, 267] width 173 height 18
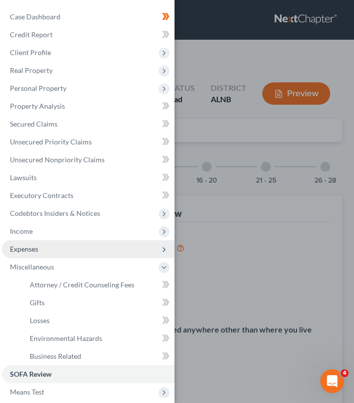
click at [61, 257] on span "Expenses" at bounding box center [88, 249] width 173 height 18
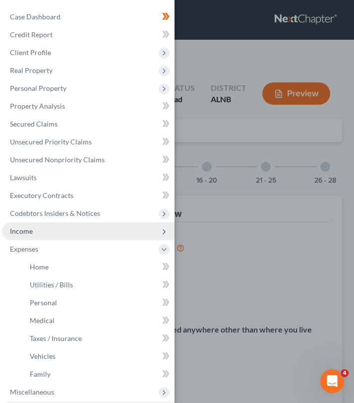
click at [63, 233] on span "Income" at bounding box center [88, 231] width 173 height 18
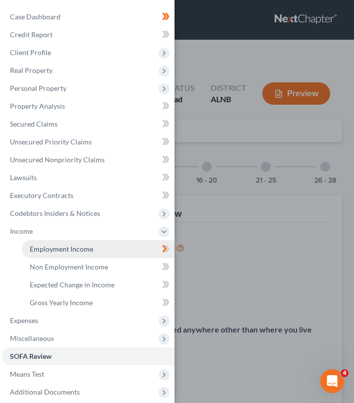
click at [64, 252] on span "Employment Income" at bounding box center [61, 248] width 63 height 8
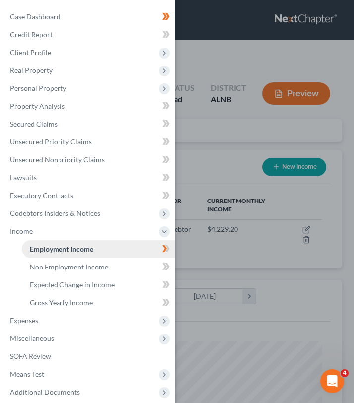
scroll to position [145, 310]
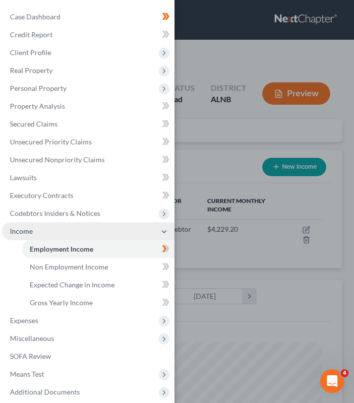
click at [82, 226] on span "Income" at bounding box center [88, 231] width 173 height 18
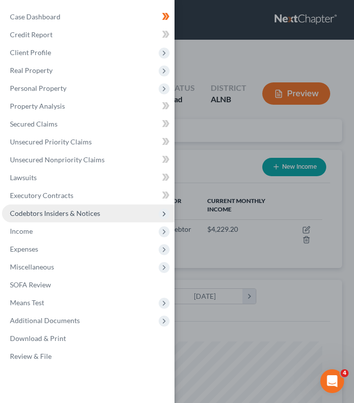
click at [85, 210] on span "Codebtors Insiders & Notices" at bounding box center [55, 213] width 90 height 8
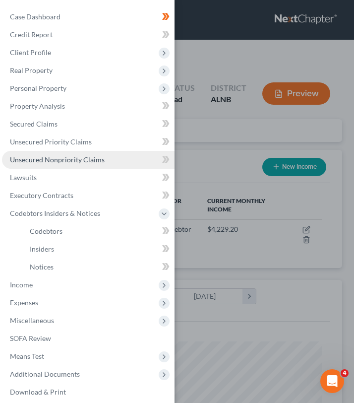
click at [84, 158] on span "Unsecured Nonpriority Claims" at bounding box center [57, 159] width 95 height 8
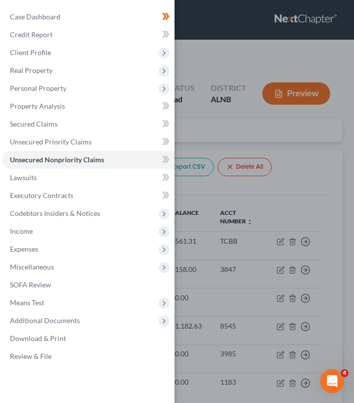
click at [215, 173] on div "Case Dashboard Payments Invoices Payments Payments Credit Report Client Profile" at bounding box center [177, 201] width 354 height 403
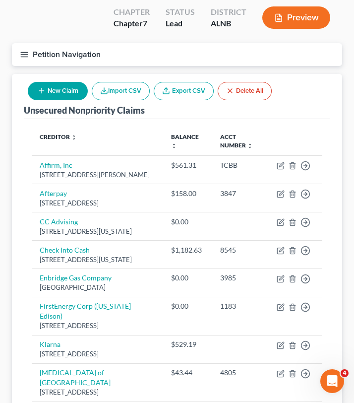
scroll to position [79, 0]
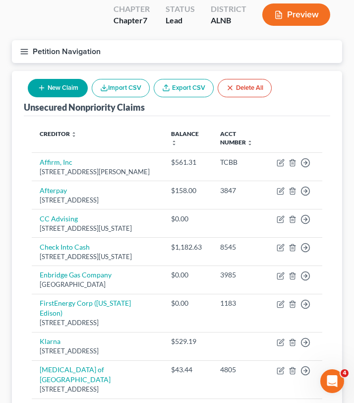
click at [23, 52] on line "button" at bounding box center [24, 52] width 7 height 0
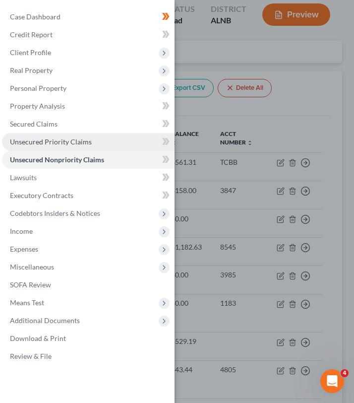
click at [50, 133] on link "Unsecured Priority Claims" at bounding box center [88, 142] width 173 height 18
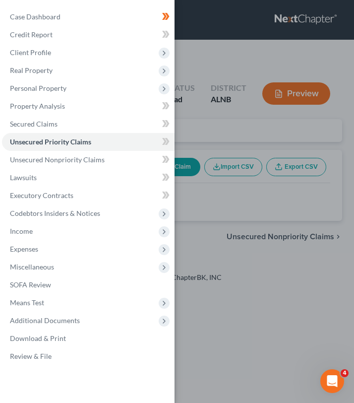
click at [185, 97] on div "Case Dashboard Payments Invoices Payments Payments Credit Report Client Profile" at bounding box center [177, 201] width 354 height 403
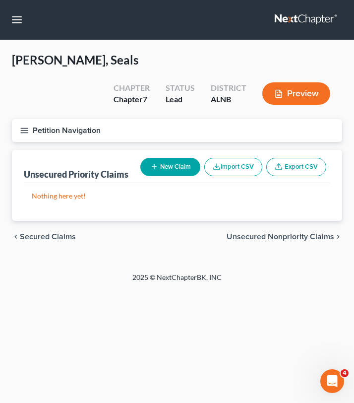
click at [25, 126] on icon "button" at bounding box center [24, 130] width 9 height 9
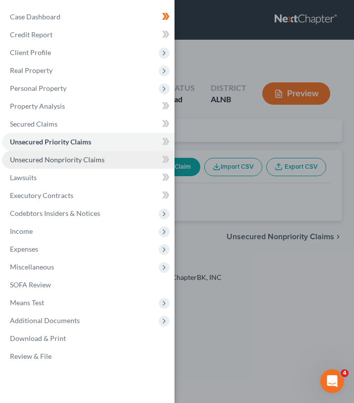
click at [35, 159] on span "Unsecured Nonpriority Claims" at bounding box center [57, 159] width 95 height 8
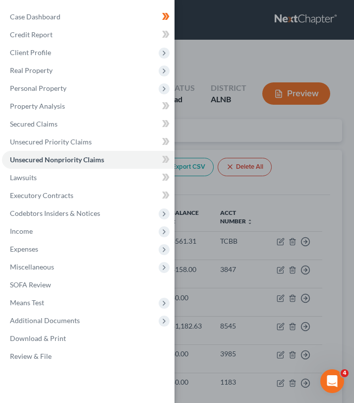
click at [185, 113] on div "Case Dashboard Payments Invoices Payments Payments Credit Report Client Profile" at bounding box center [177, 201] width 354 height 403
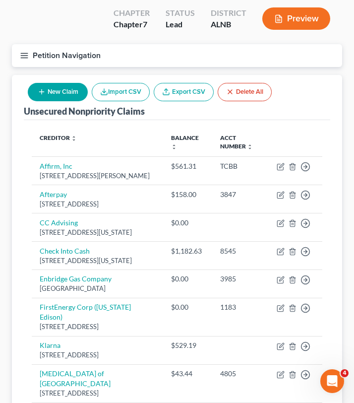
scroll to position [80, 0]
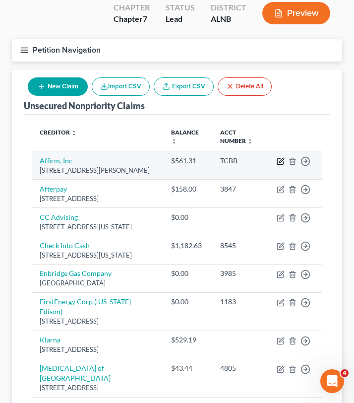
click at [279, 157] on icon "button" at bounding box center [281, 161] width 8 height 8
select select "39"
select select "0"
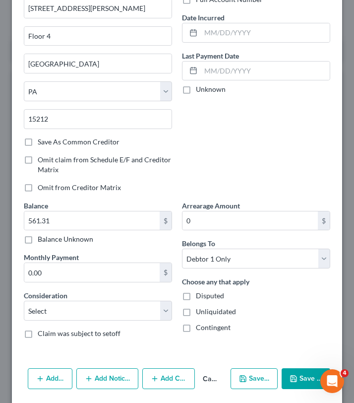
scroll to position [0, 0]
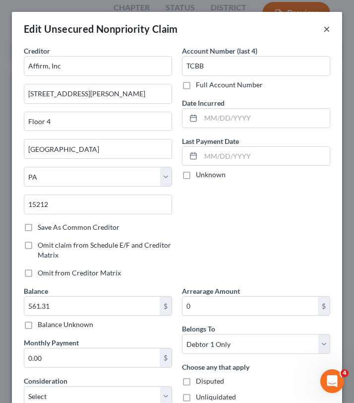
click at [326, 28] on button "×" at bounding box center [326, 29] width 7 height 12
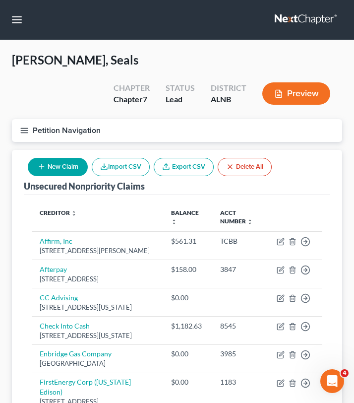
click at [58, 158] on button "New Claim" at bounding box center [58, 167] width 60 height 18
select select "0"
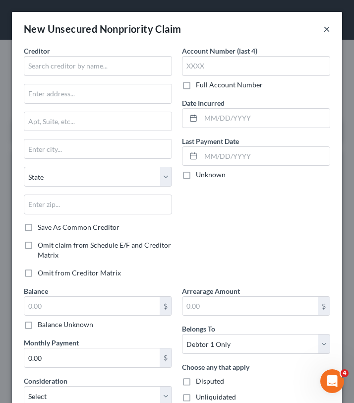
click at [324, 31] on button "×" at bounding box center [326, 29] width 7 height 12
